Goal: Task Accomplishment & Management: Manage account settings

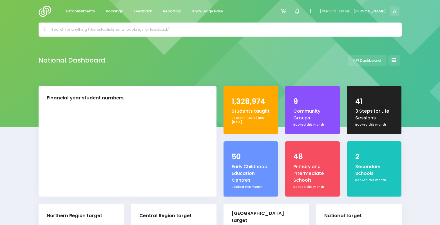
select select "5"
click at [287, 10] on icon at bounding box center [283, 11] width 6 height 6
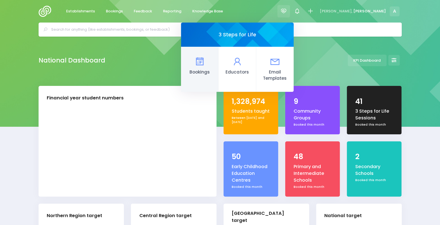
click at [205, 63] on icon at bounding box center [199, 61] width 11 height 11
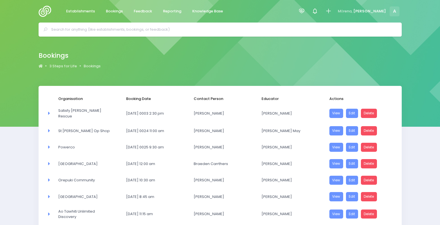
select select "20"
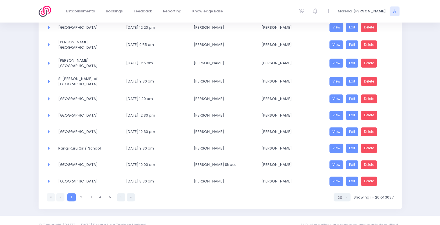
scroll to position [259, 0]
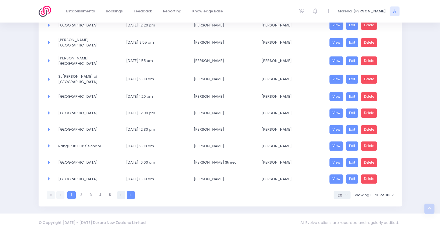
click at [129, 191] on link at bounding box center [131, 195] width 8 height 8
select select "20"
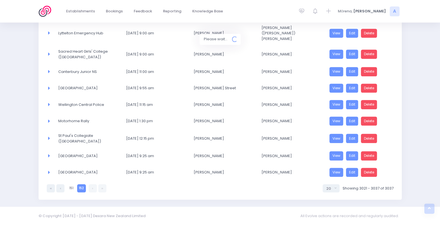
scroll to position [210, 0]
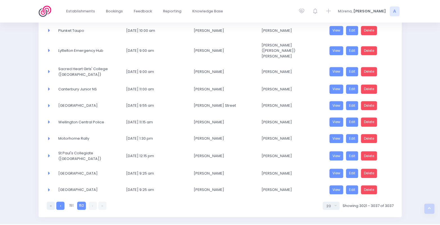
click at [59, 201] on link at bounding box center [60, 205] width 8 height 8
select select "20"
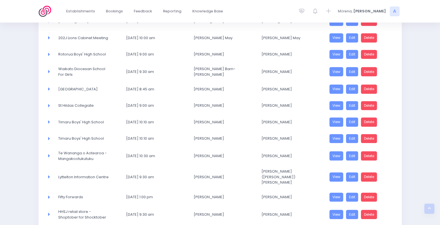
scroll to position [259, 0]
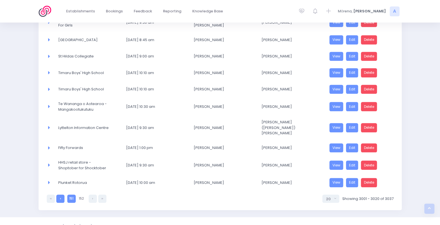
click at [61, 194] on link at bounding box center [60, 198] width 8 height 8
select select "20"
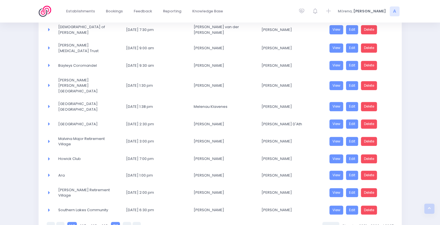
click at [75, 222] on link "146" at bounding box center [72, 226] width 10 height 8
select select "20"
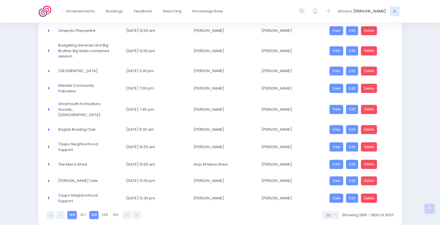
click at [95, 211] on link "148" at bounding box center [93, 215] width 9 height 8
select select "20"
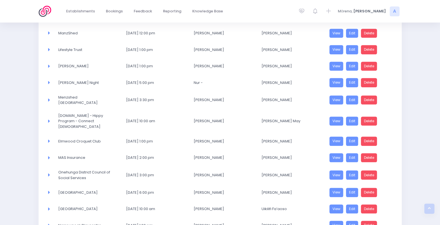
scroll to position [169, 0]
click at [373, 137] on link "Delete" at bounding box center [369, 141] width 16 height 9
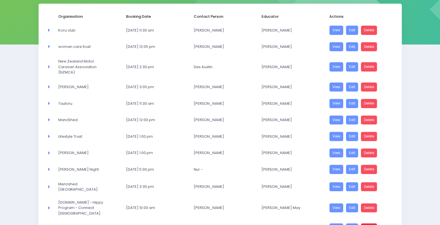
scroll to position [83, 0]
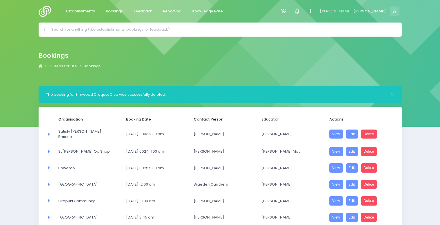
select select "20"
